Goal: Find specific page/section: Find specific page/section

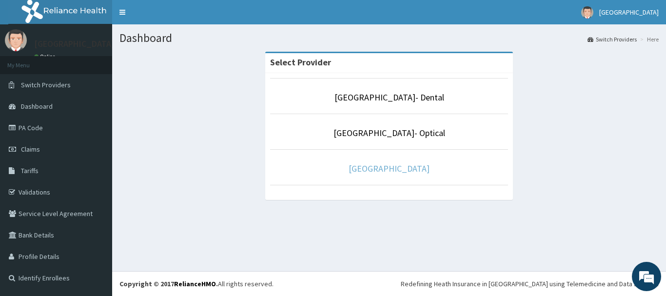
click at [368, 168] on link "[GEOGRAPHIC_DATA]" at bounding box center [389, 168] width 81 height 11
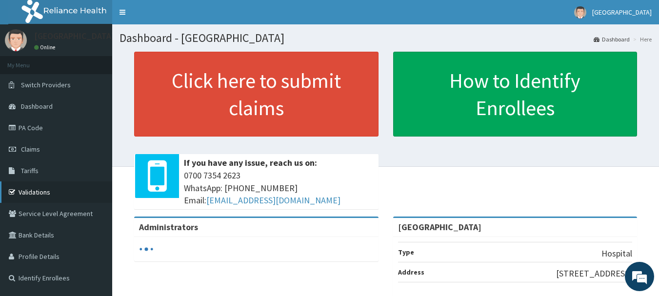
click at [30, 191] on link "Validations" at bounding box center [56, 191] width 112 height 21
